Goal: Check status: Check status

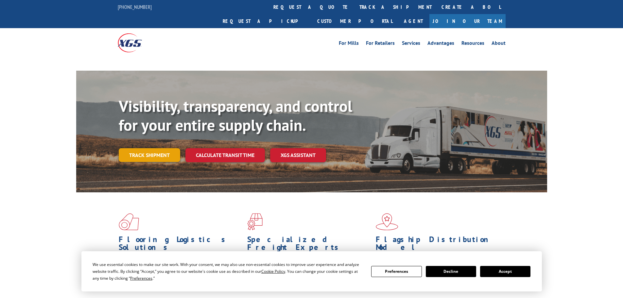
click at [148, 148] on link "Track shipment" at bounding box center [150, 155] width 62 height 14
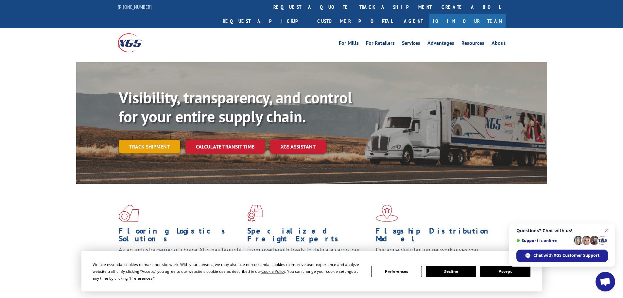
click at [144, 140] on link "Track shipment" at bounding box center [150, 147] width 62 height 14
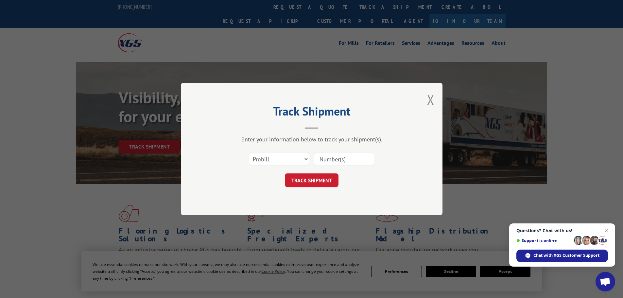
click at [319, 157] on input at bounding box center [344, 159] width 60 height 14
paste input "16998879"
type input "16998879"
click button "TRACK SHIPMENT" at bounding box center [312, 180] width 54 height 14
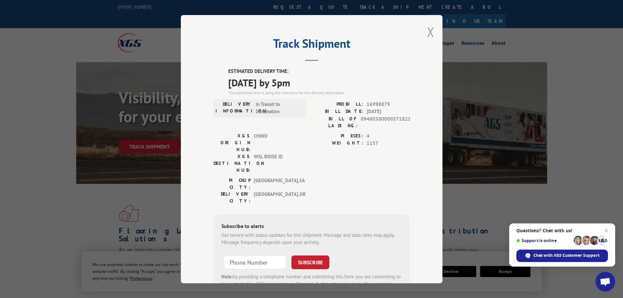
click at [427, 35] on button "Close modal" at bounding box center [430, 31] width 7 height 17
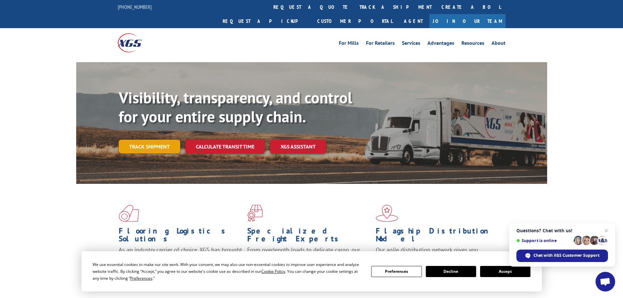
click at [154, 140] on link "Track shipment" at bounding box center [150, 147] width 62 height 14
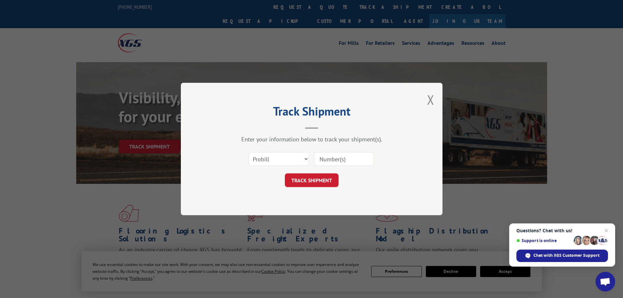
click at [330, 165] on input at bounding box center [344, 159] width 60 height 14
paste input "17640591"
type input "17640591"
click at [285, 173] on button "TRACK SHIPMENT" at bounding box center [312, 180] width 54 height 14
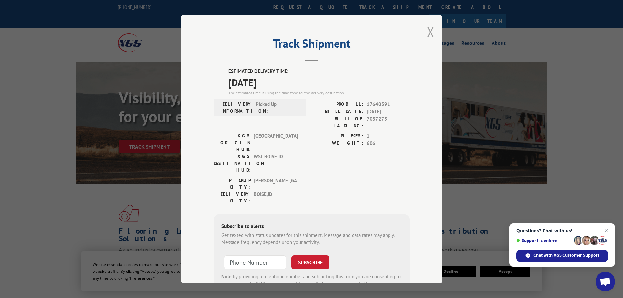
click at [427, 30] on button "Close modal" at bounding box center [430, 31] width 7 height 17
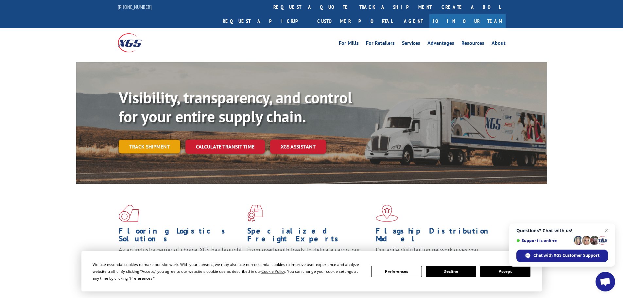
click at [134, 140] on link "Track shipment" at bounding box center [150, 147] width 62 height 14
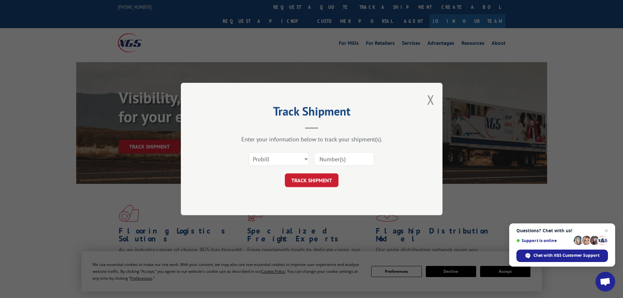
click at [328, 163] on input at bounding box center [344, 159] width 60 height 14
paste input "535252"
type input "535252"
click at [306, 182] on button "TRACK SHIPMENT" at bounding box center [312, 180] width 54 height 14
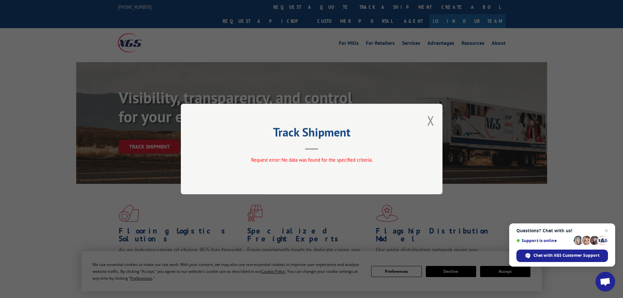
click at [435, 122] on div "Track Shipment Request error: No data was found for the specified criteria." at bounding box center [312, 149] width 262 height 91
click at [432, 121] on button "Close modal" at bounding box center [430, 120] width 7 height 17
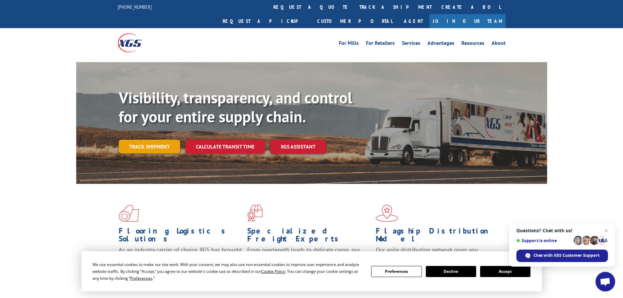
click at [159, 140] on link "Track shipment" at bounding box center [150, 147] width 62 height 14
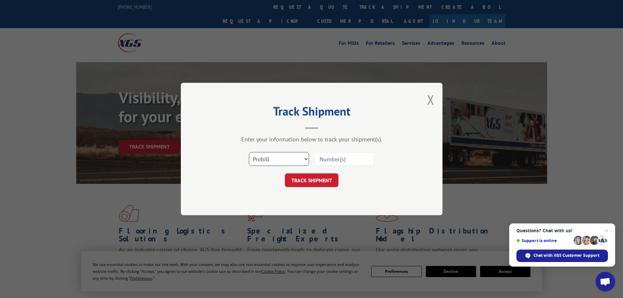
click at [303, 159] on select "Select category... Probill BOL PO" at bounding box center [279, 159] width 60 height 14
select select "bol"
click at [249, 152] on select "Select category... Probill BOL PO" at bounding box center [279, 159] width 60 height 14
click at [338, 160] on input at bounding box center [344, 159] width 60 height 14
paste input "5569285"
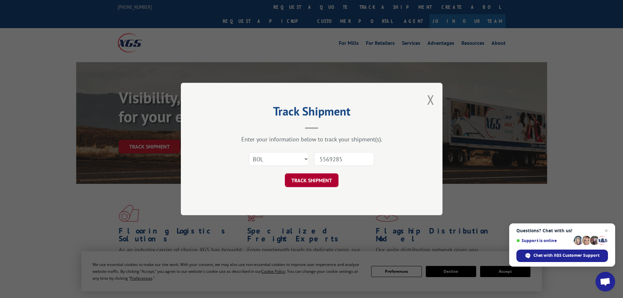
type input "5569285"
click at [315, 182] on button "TRACK SHIPMENT" at bounding box center [312, 180] width 54 height 14
